Goal: Task Accomplishment & Management: Complete application form

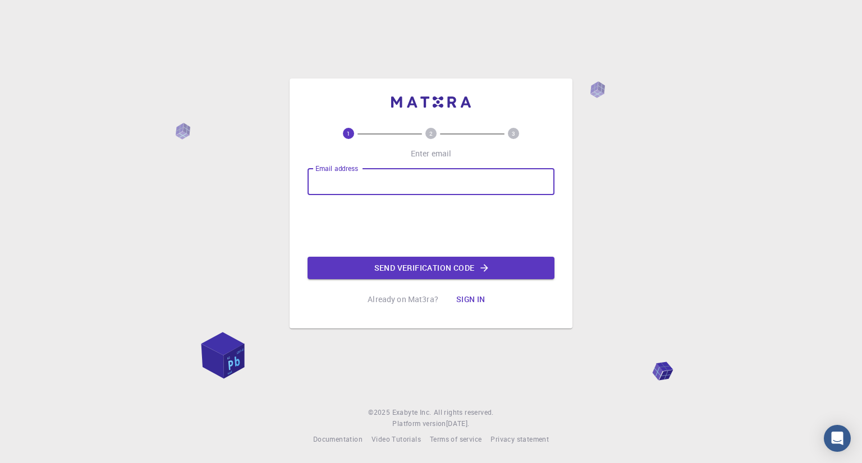
click at [344, 181] on input "Email address" at bounding box center [430, 181] width 247 height 27
type input "[EMAIL_ADDRESS][DOMAIN_NAME]"
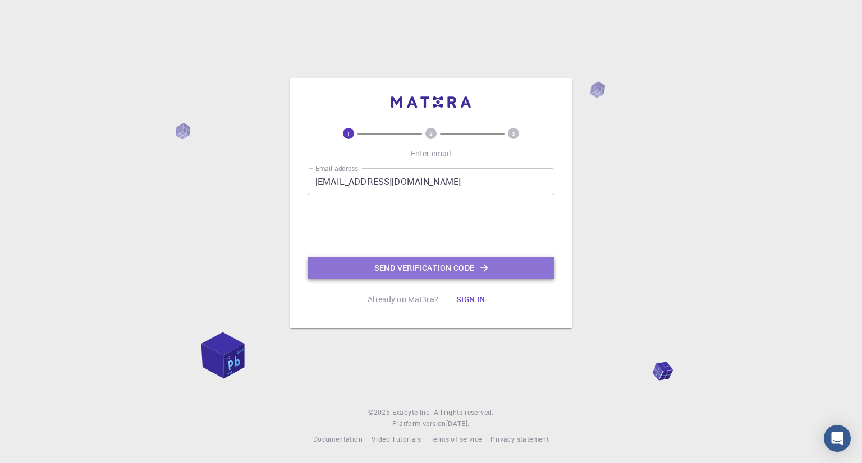
click at [433, 263] on button "Send verification code" at bounding box center [430, 268] width 247 height 22
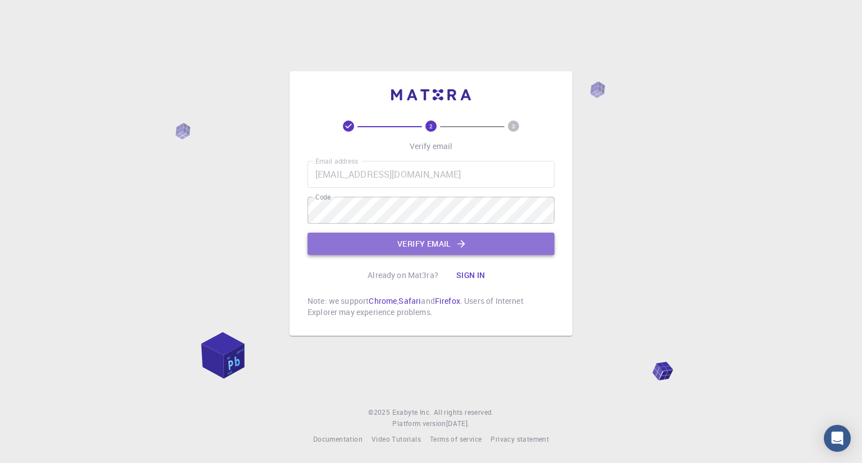
click at [407, 240] on button "Verify email" at bounding box center [430, 244] width 247 height 22
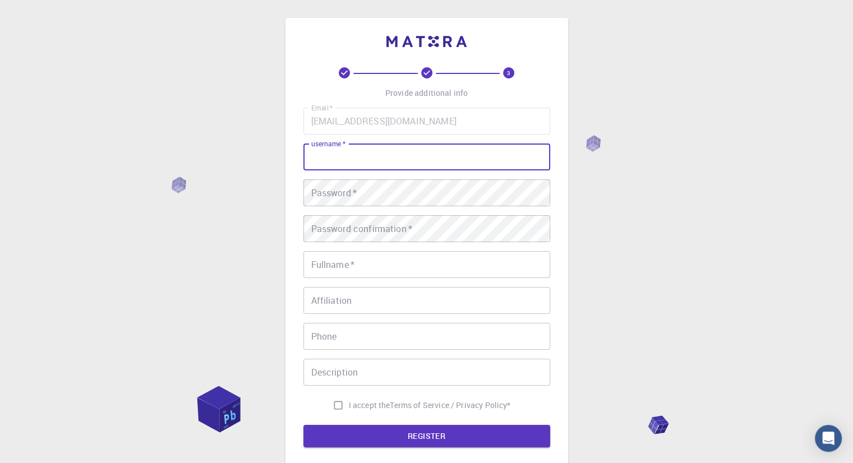
click at [436, 168] on input "username   *" at bounding box center [426, 157] width 247 height 27
type input "[PERSON_NAME]"
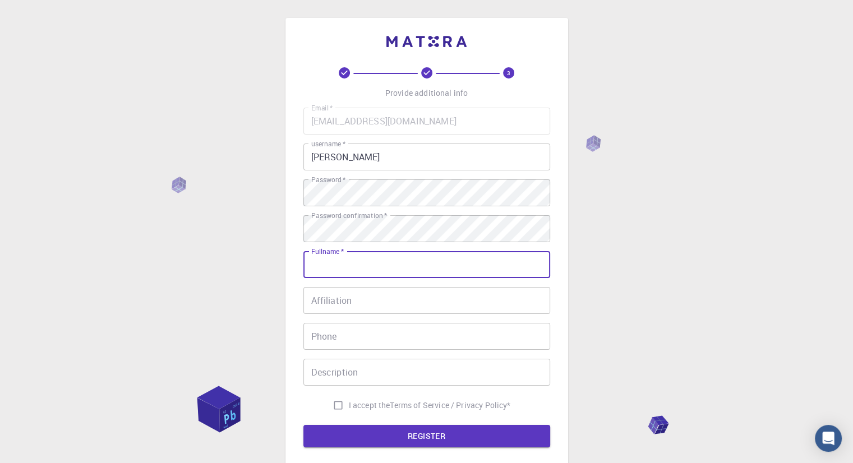
click at [378, 265] on input "Fullname   *" at bounding box center [426, 264] width 247 height 27
type input "[PERSON_NAME]"
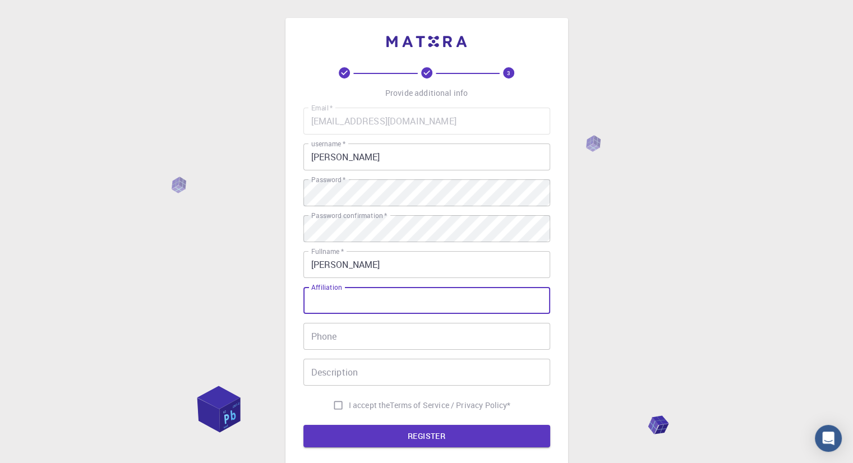
click at [368, 297] on input "Affiliation" at bounding box center [426, 300] width 247 height 27
type input "khacharustan"
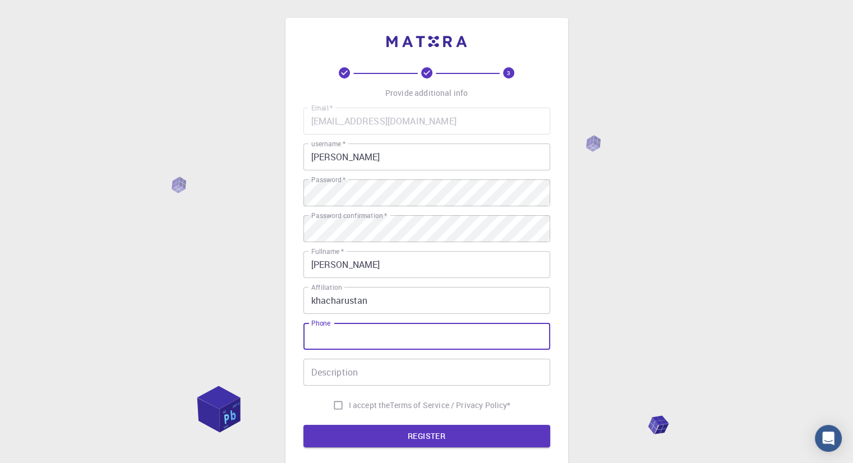
click at [341, 338] on input "Phone" at bounding box center [426, 336] width 247 height 27
type input "03029288198"
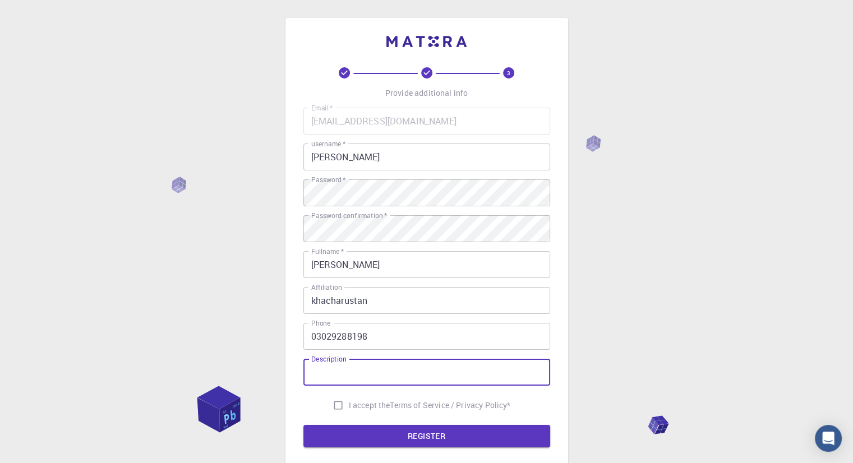
click at [339, 374] on input "Description" at bounding box center [426, 372] width 247 height 27
type input "I'[PERSON_NAME]"
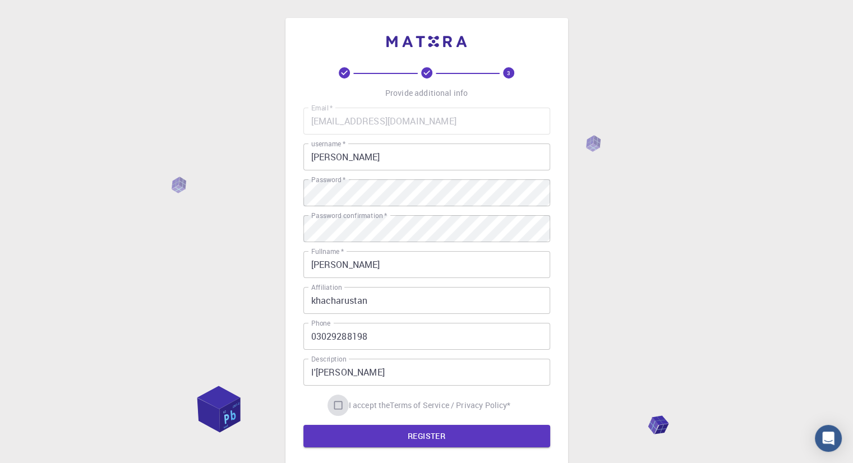
click at [334, 407] on input "I accept the Terms of Service / Privacy Policy *" at bounding box center [338, 405] width 21 height 21
checkbox input "true"
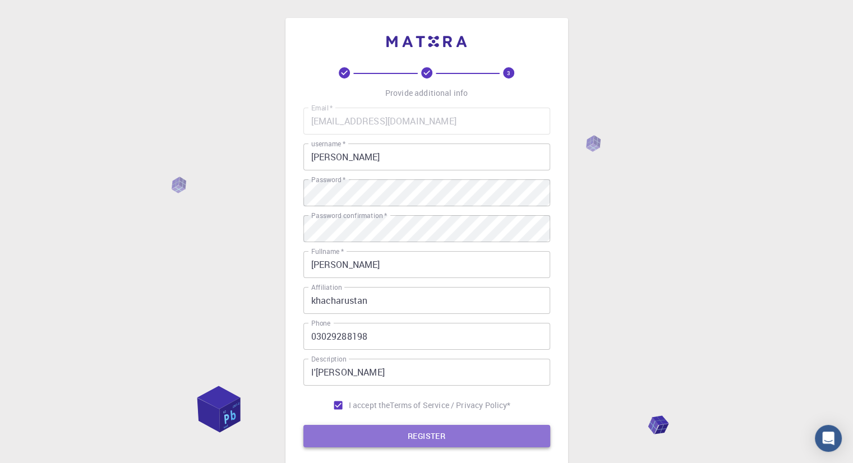
click at [356, 440] on button "REGISTER" at bounding box center [426, 436] width 247 height 22
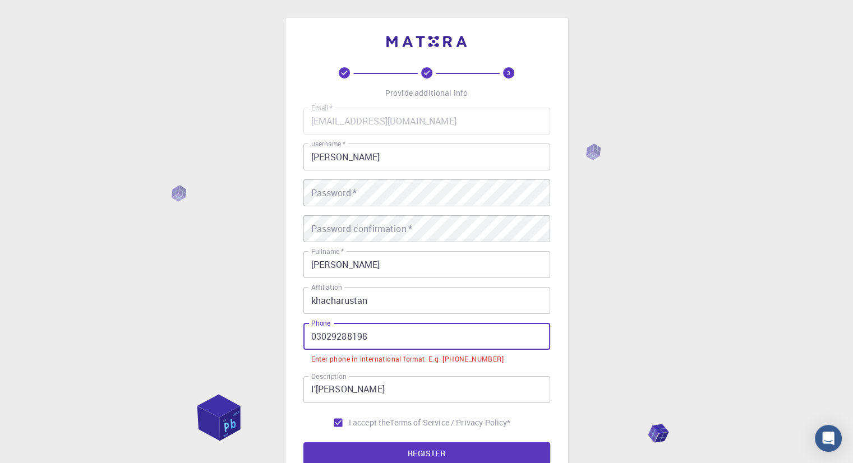
click at [317, 340] on input "03029288198" at bounding box center [426, 336] width 247 height 27
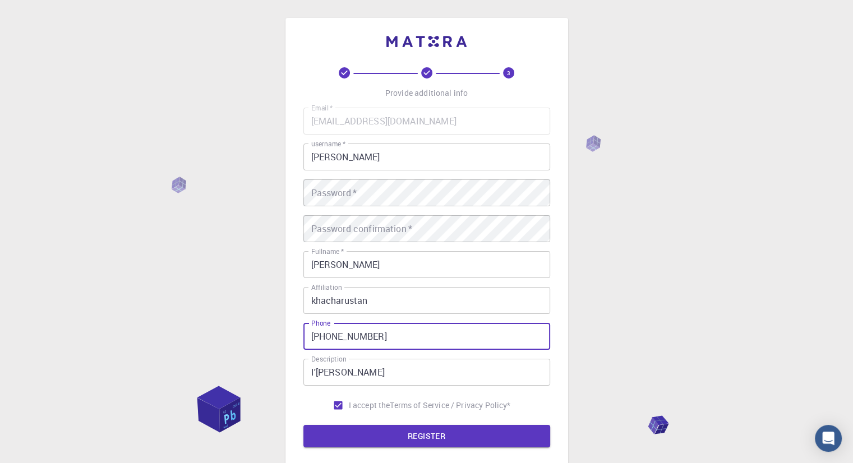
type input "[PHONE_NUMBER]"
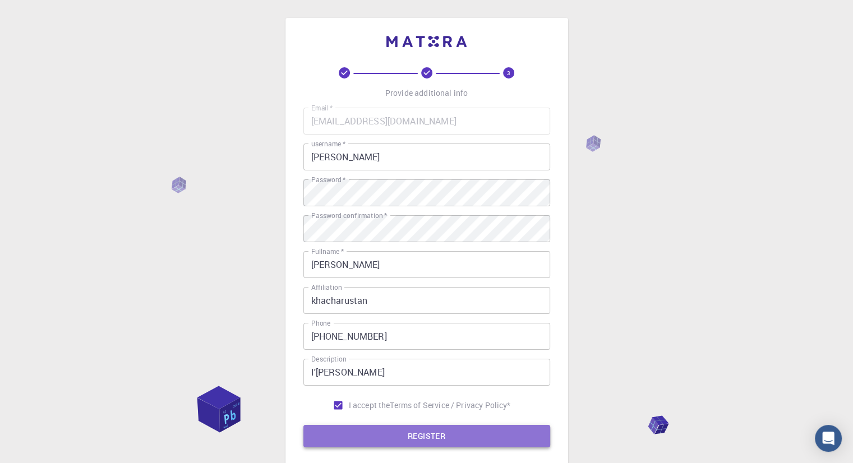
click at [372, 436] on button "REGISTER" at bounding box center [426, 436] width 247 height 22
